Goal: Information Seeking & Learning: Learn about a topic

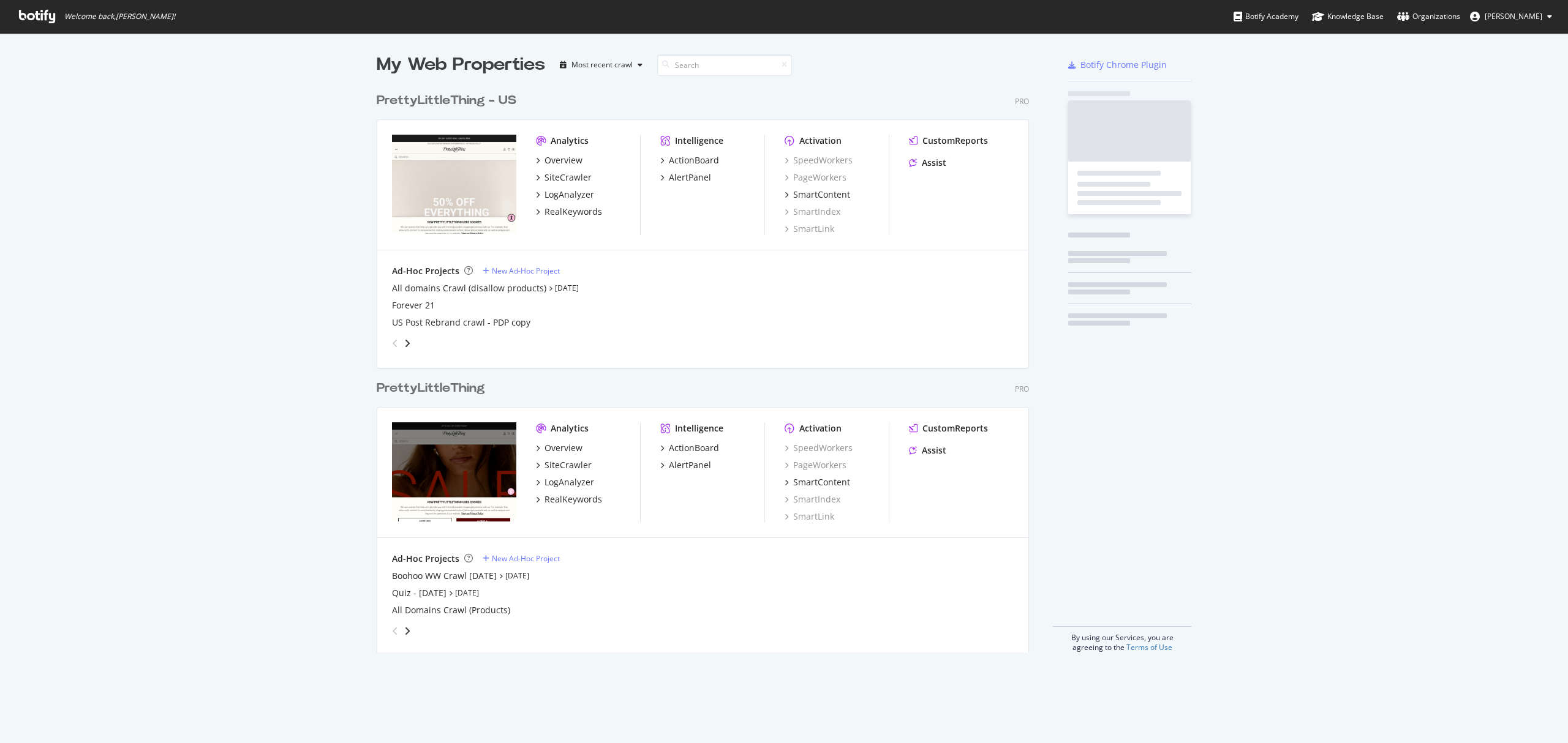
scroll to position [563, 650]
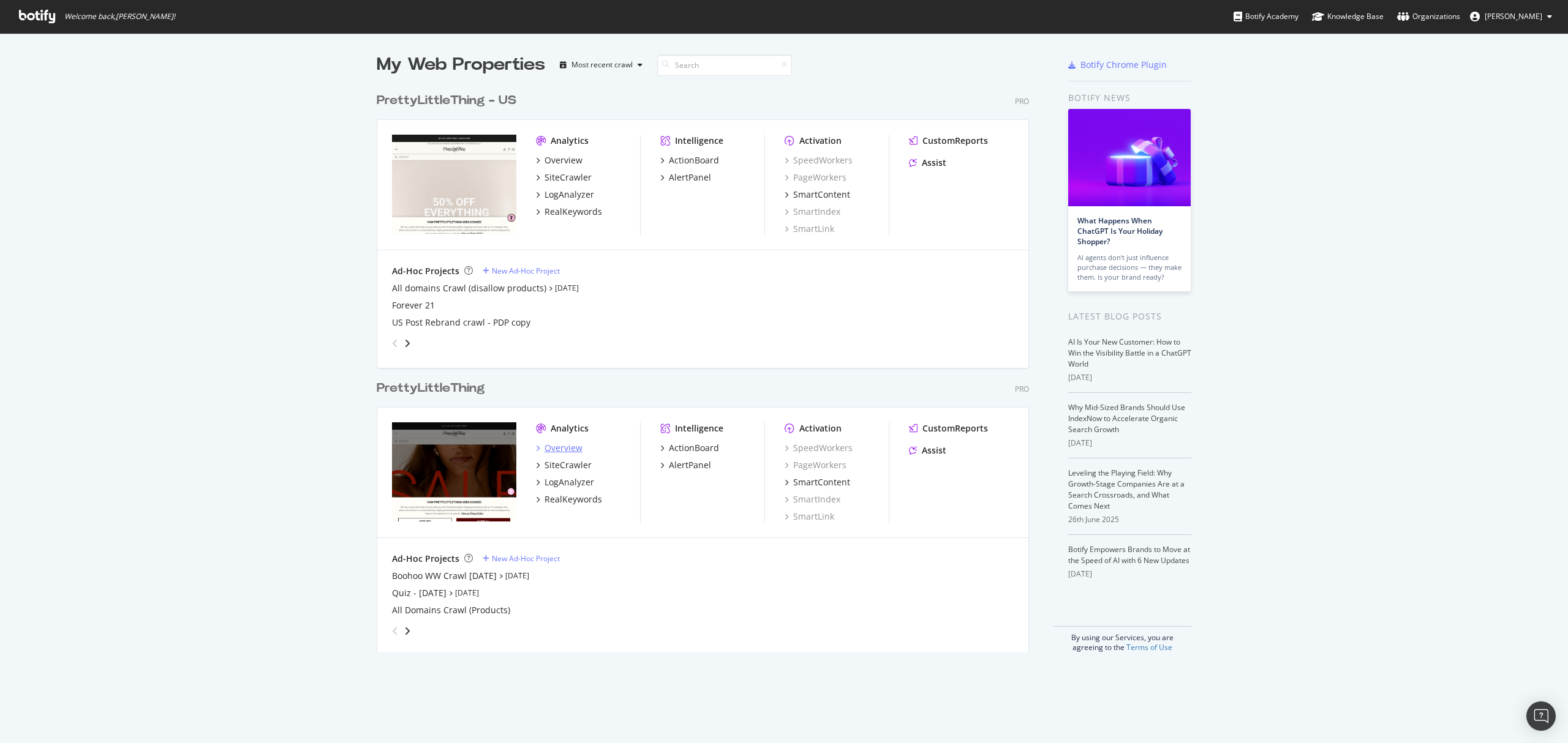
click at [548, 451] on div "Overview" at bounding box center [563, 448] width 38 height 12
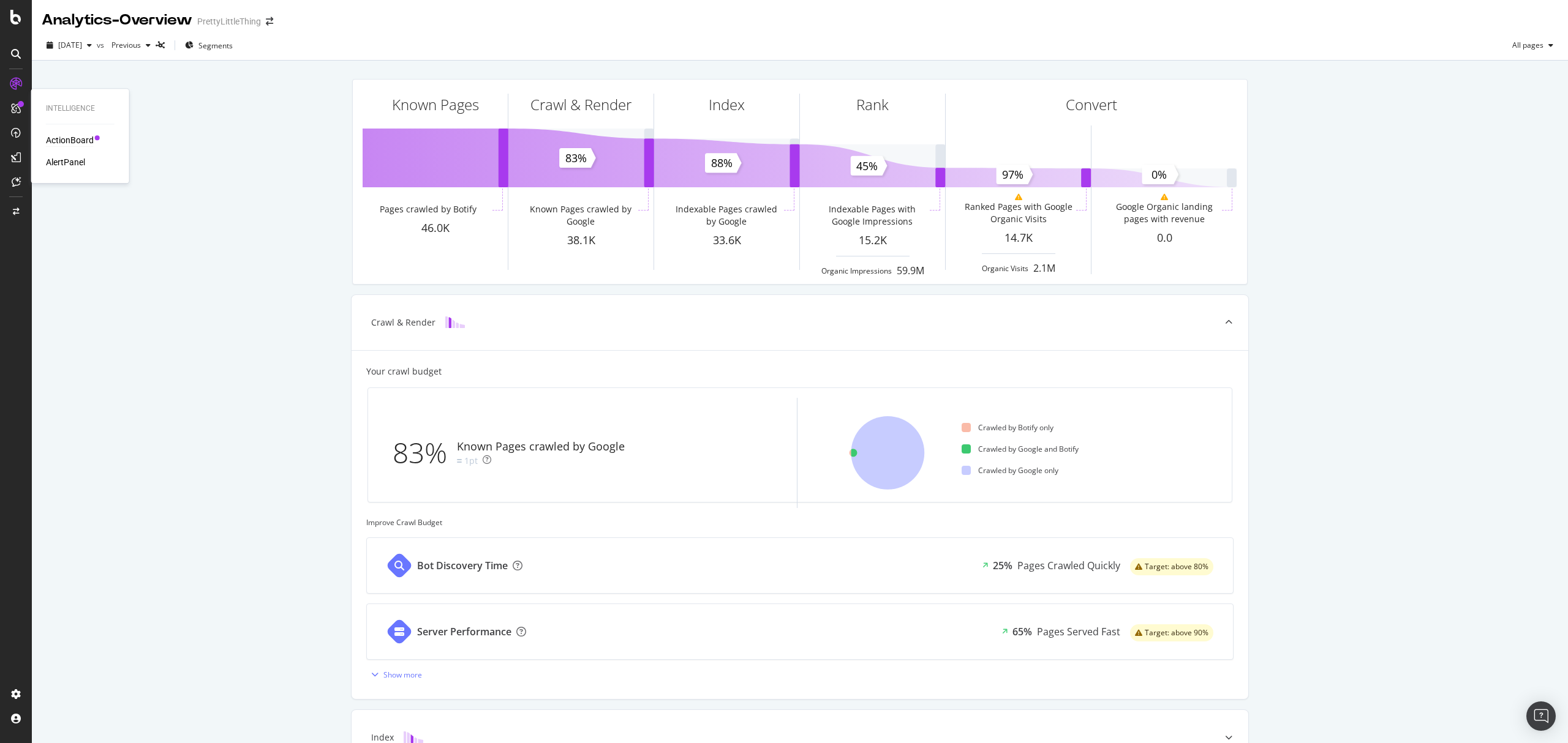
click at [54, 143] on div "ActionBoard" at bounding box center [70, 140] width 48 height 12
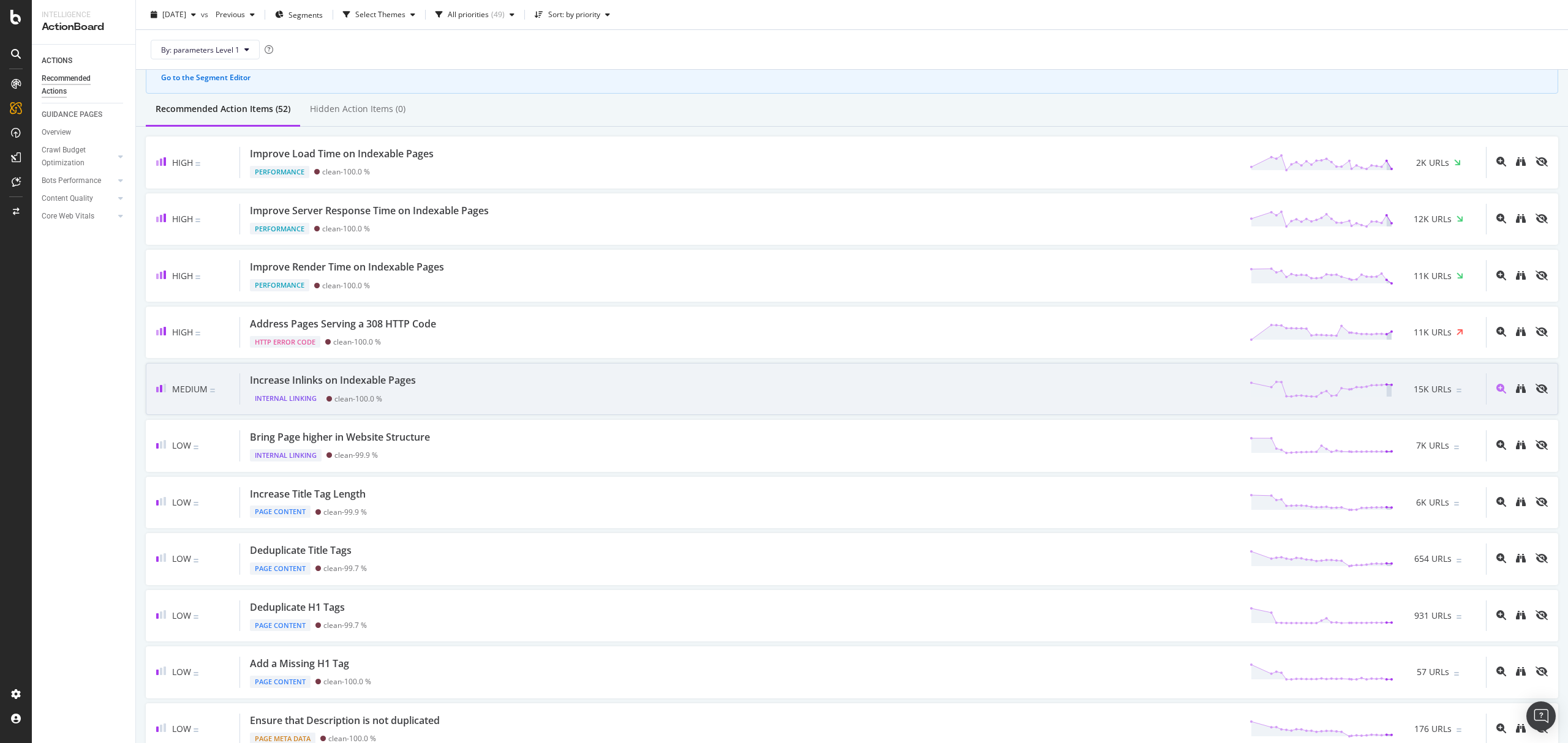
scroll to position [81, 0]
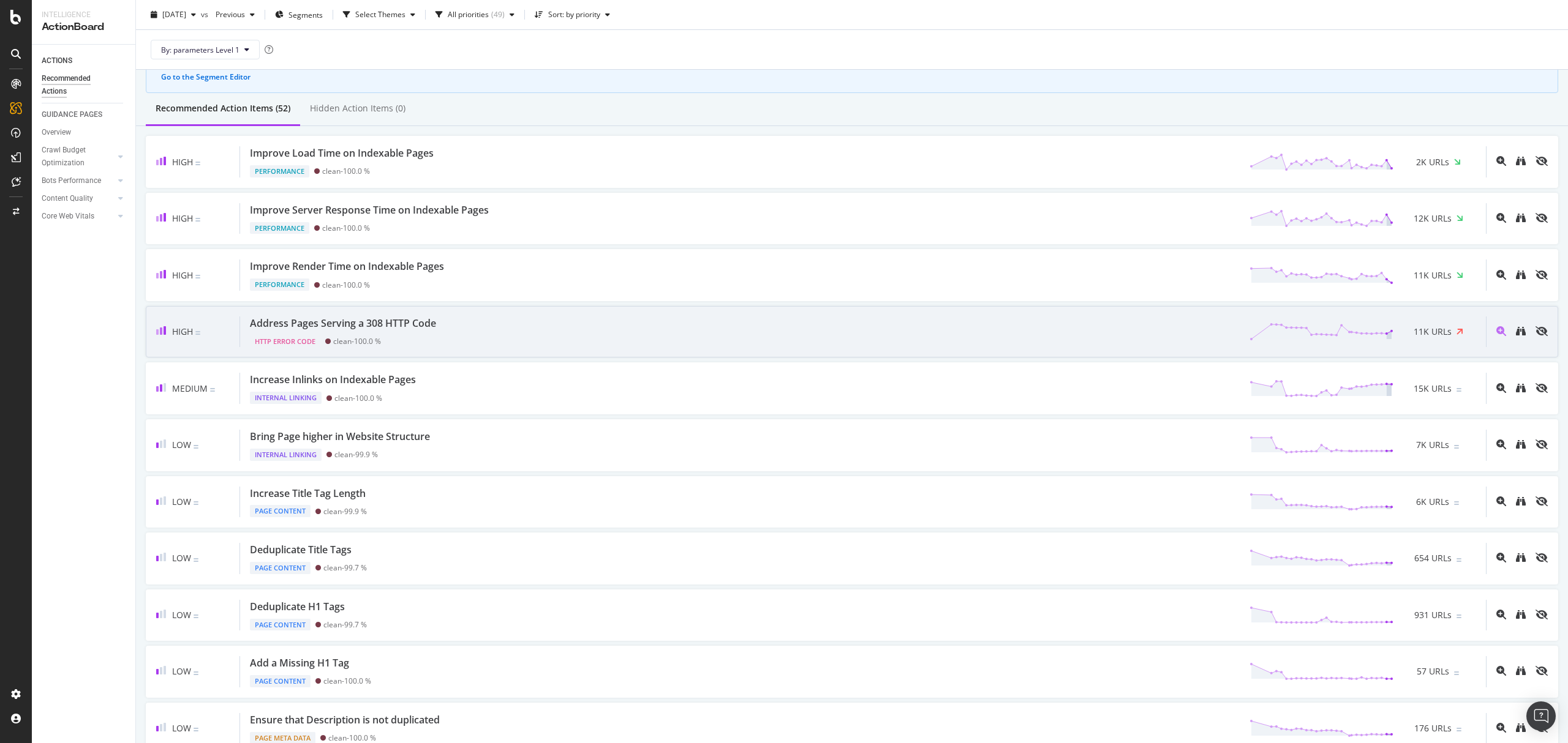
click at [584, 336] on div "Address Pages Serving a 308 HTTP Code HTTP Error Code clean - 100.0 % 11K URLs" at bounding box center [862, 332] width 1246 height 31
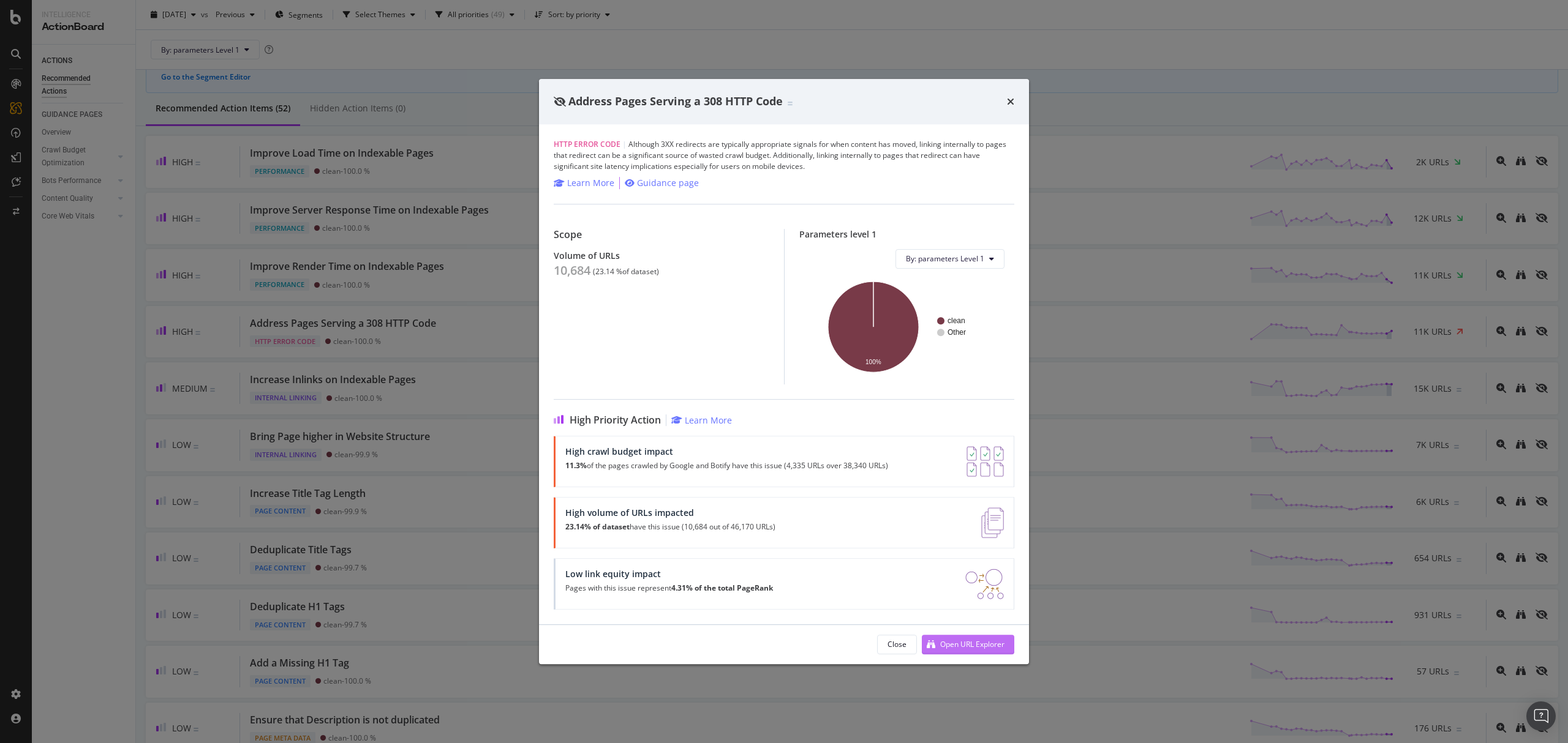
click at [980, 643] on div "Open URL Explorer" at bounding box center [972, 644] width 65 height 10
